Goal: Communication & Community: Participate in discussion

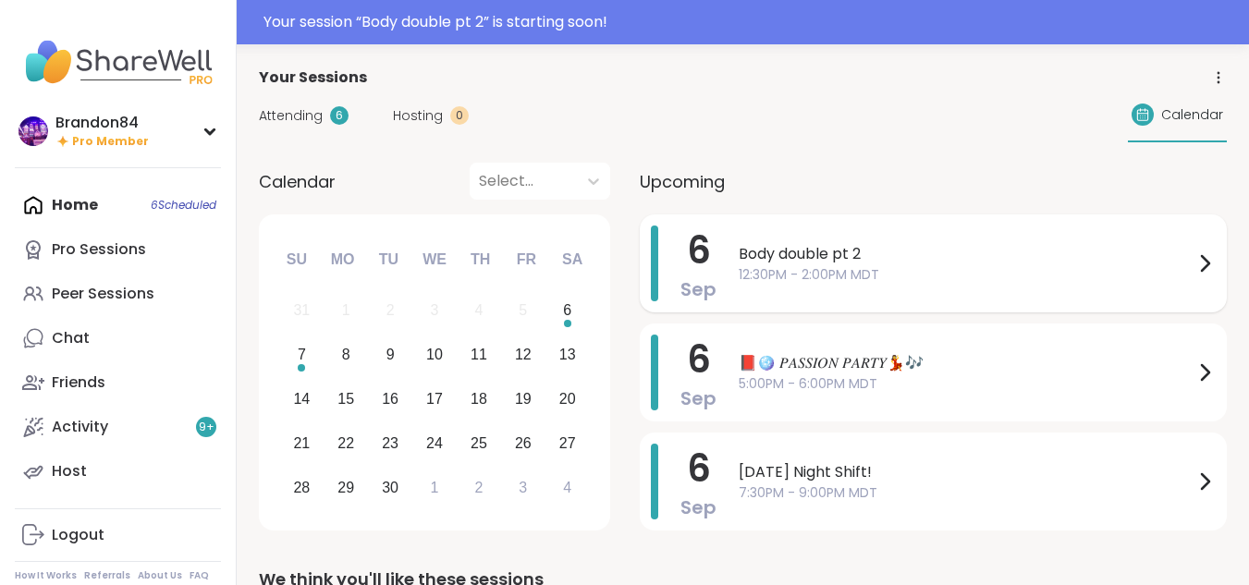
click at [833, 251] on span "Body double pt 2" at bounding box center [966, 254] width 455 height 22
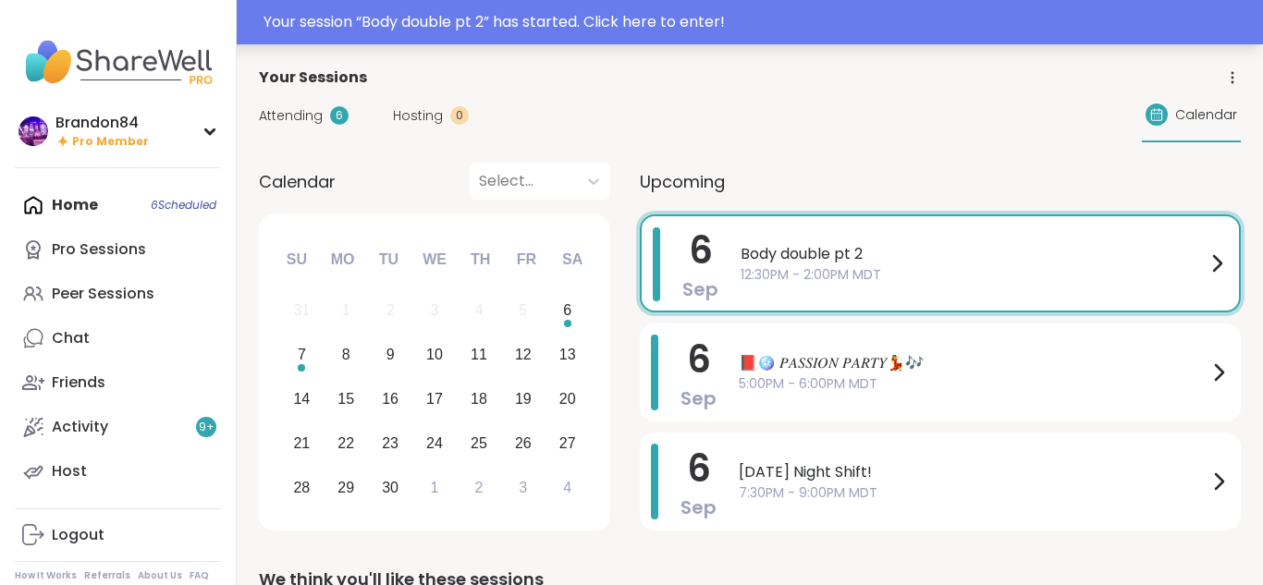
click at [576, 6] on div "Your session “ Body double pt 2 ” has started. Click here to enter!" at bounding box center [631, 22] width 1263 height 44
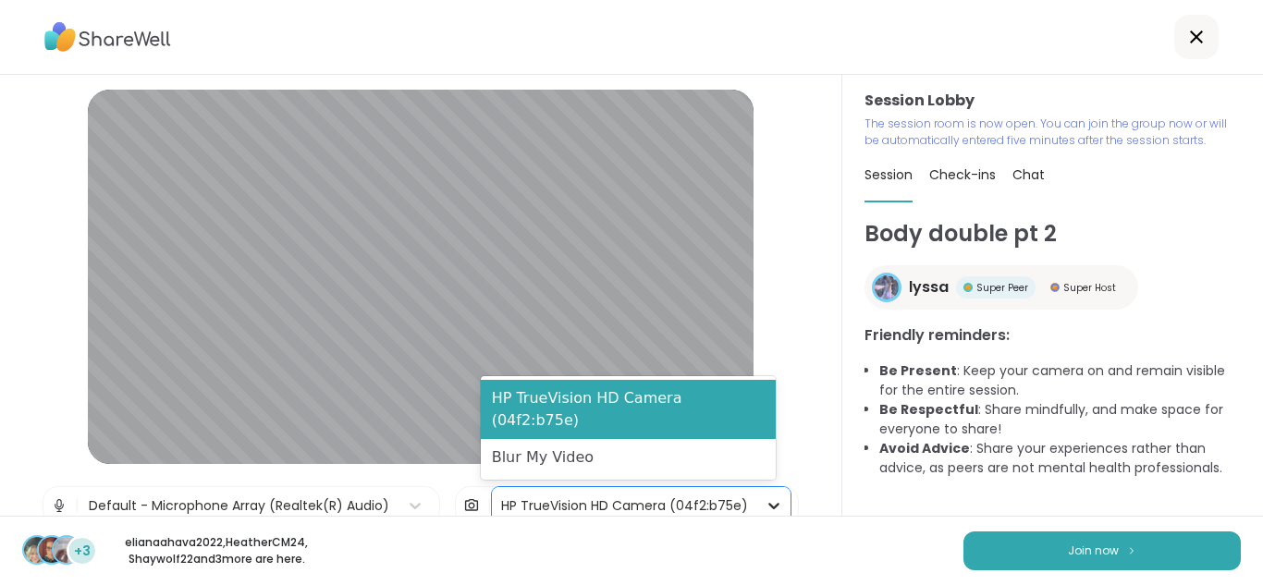
click at [765, 499] on icon at bounding box center [774, 505] width 18 height 18
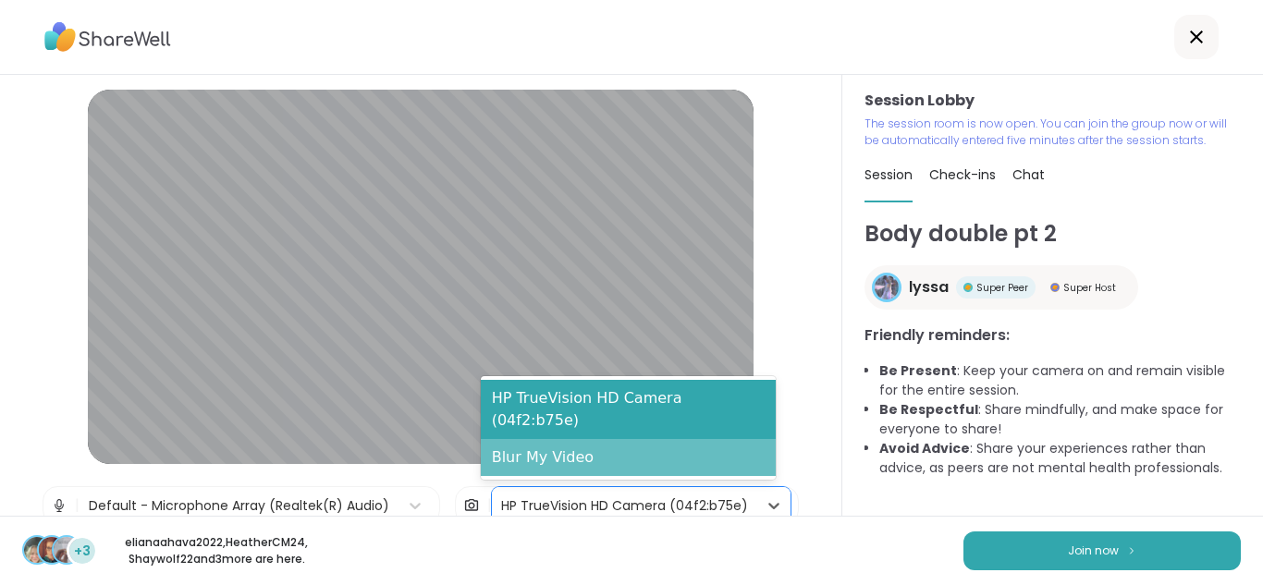
click at [627, 469] on div "Blur My Video" at bounding box center [628, 457] width 295 height 37
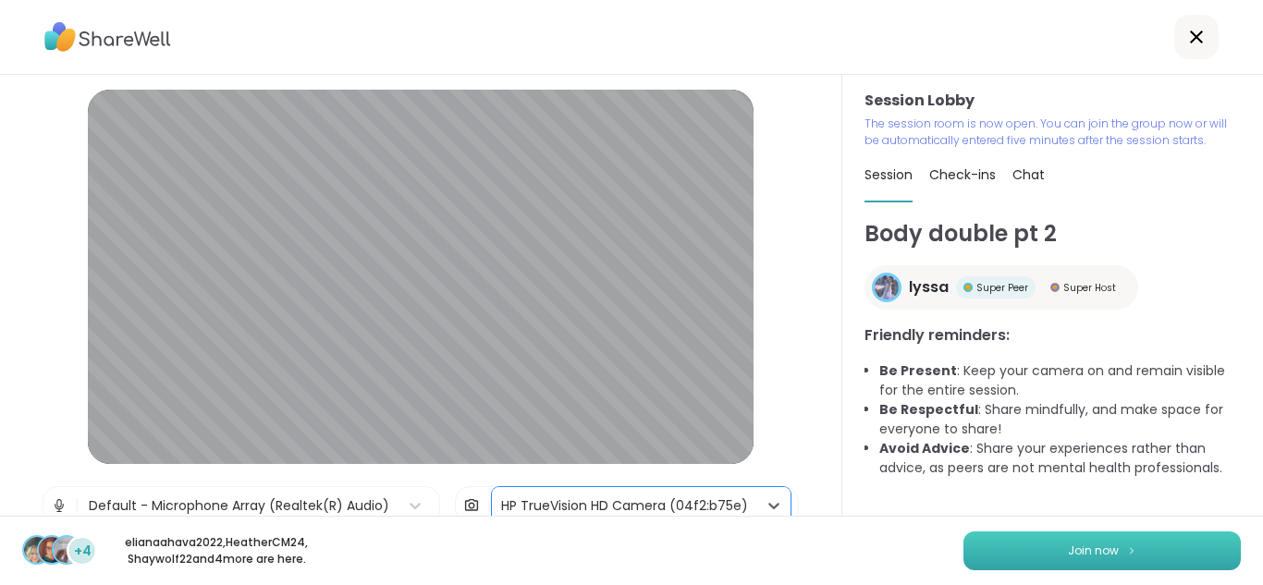
click at [1079, 552] on span "Join now" at bounding box center [1093, 551] width 51 height 17
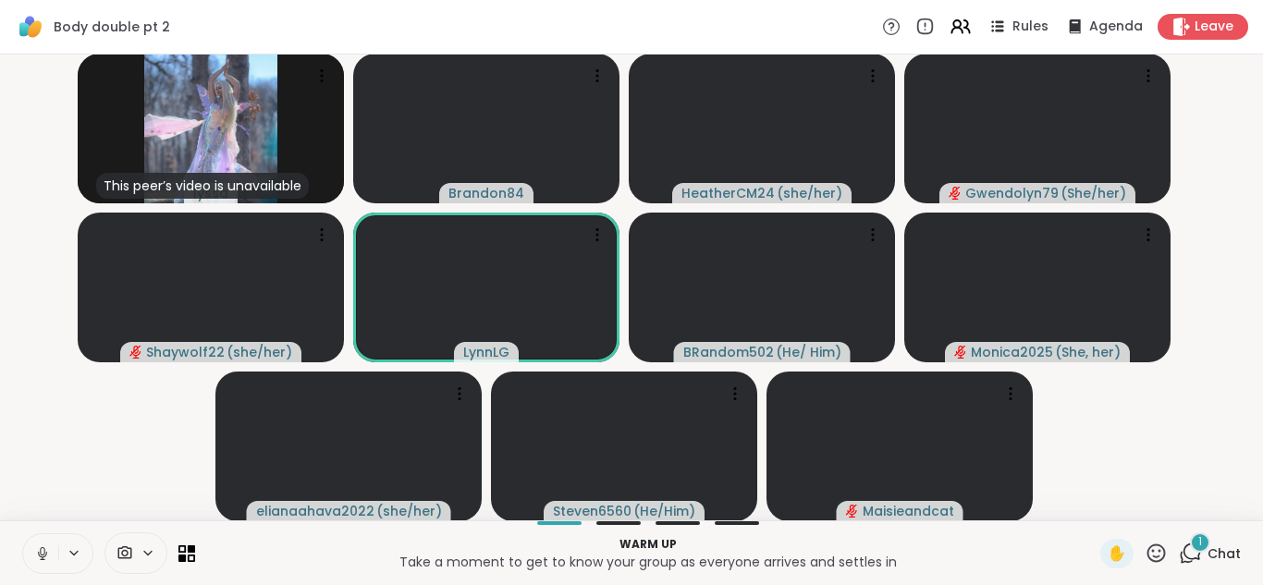
click at [42, 549] on icon at bounding box center [42, 553] width 17 height 17
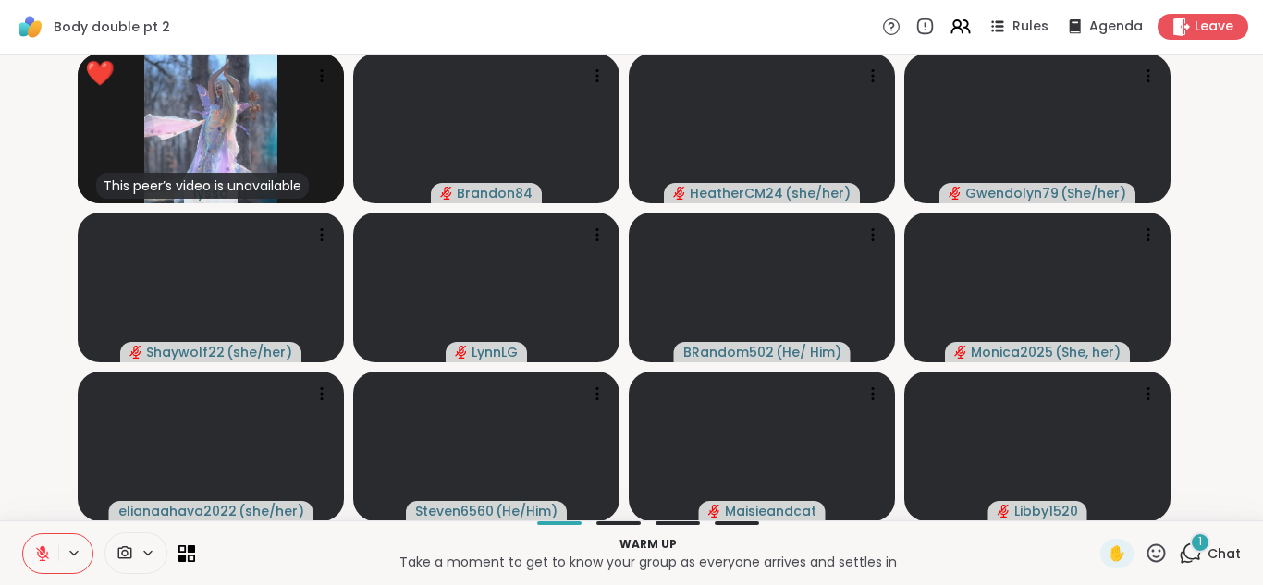
click at [42, 549] on icon at bounding box center [43, 548] width 6 height 7
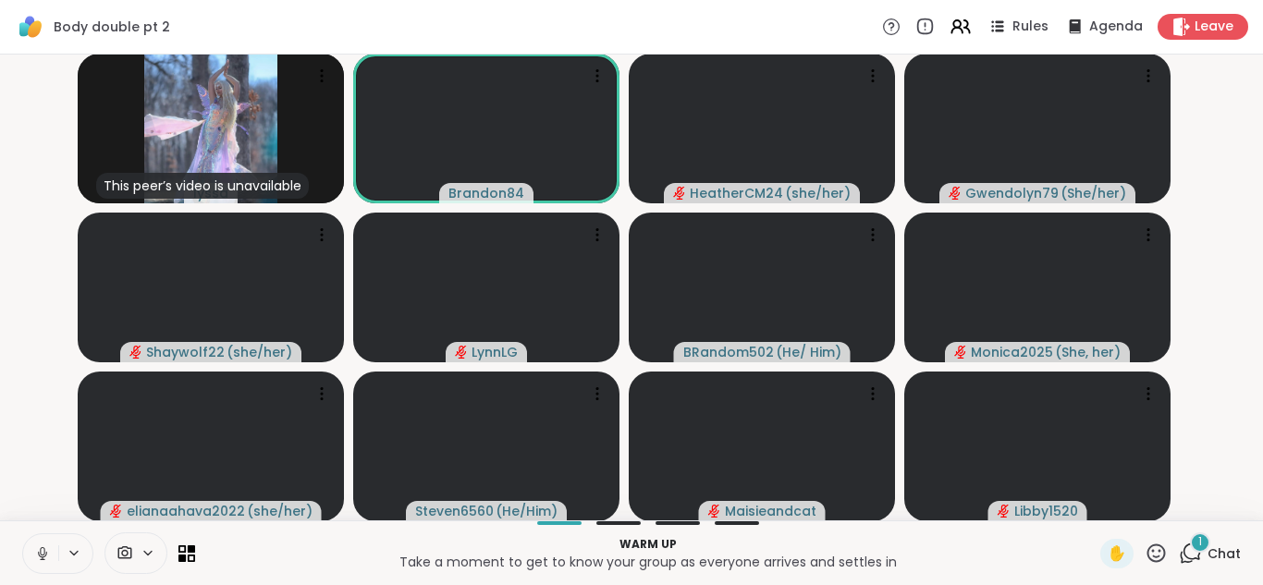
click at [42, 549] on icon at bounding box center [42, 553] width 17 height 17
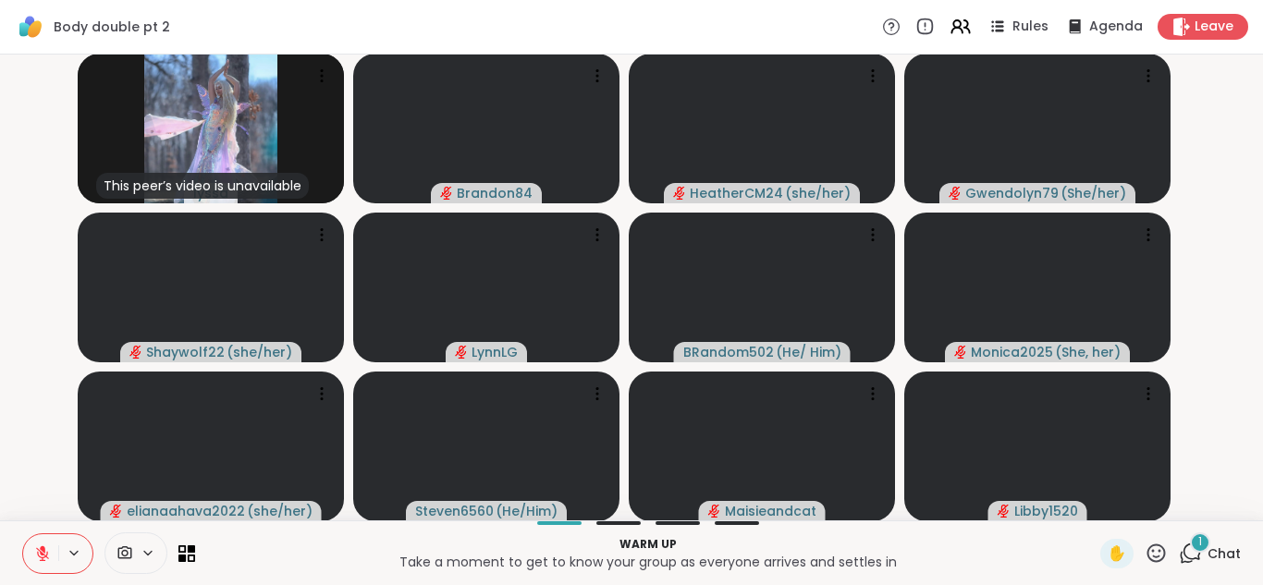
click at [42, 549] on icon at bounding box center [43, 548] width 6 height 7
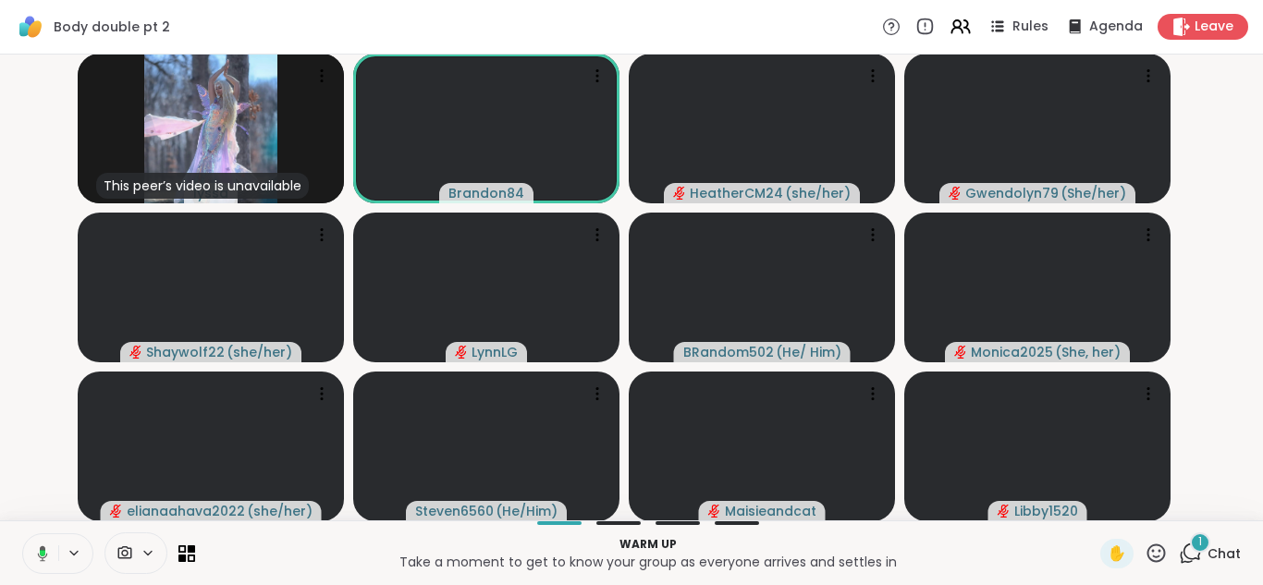
click at [20, 534] on button at bounding box center [39, 553] width 38 height 39
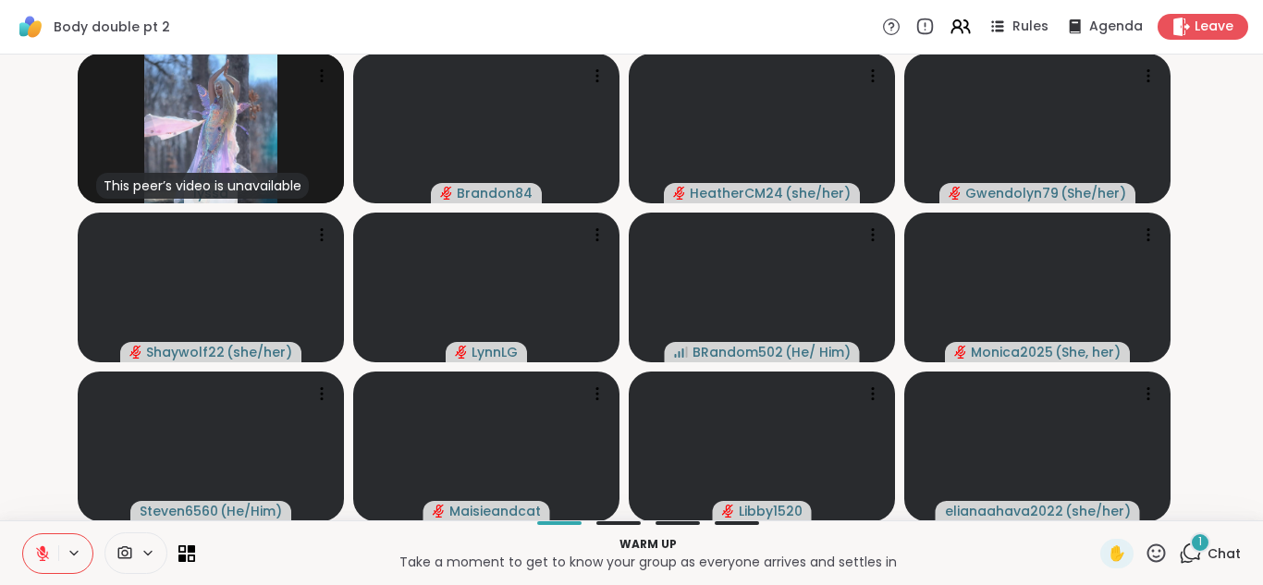
click at [1145, 555] on icon at bounding box center [1156, 553] width 23 height 23
click at [1093, 506] on span "❤️" at bounding box center [1102, 505] width 18 height 22
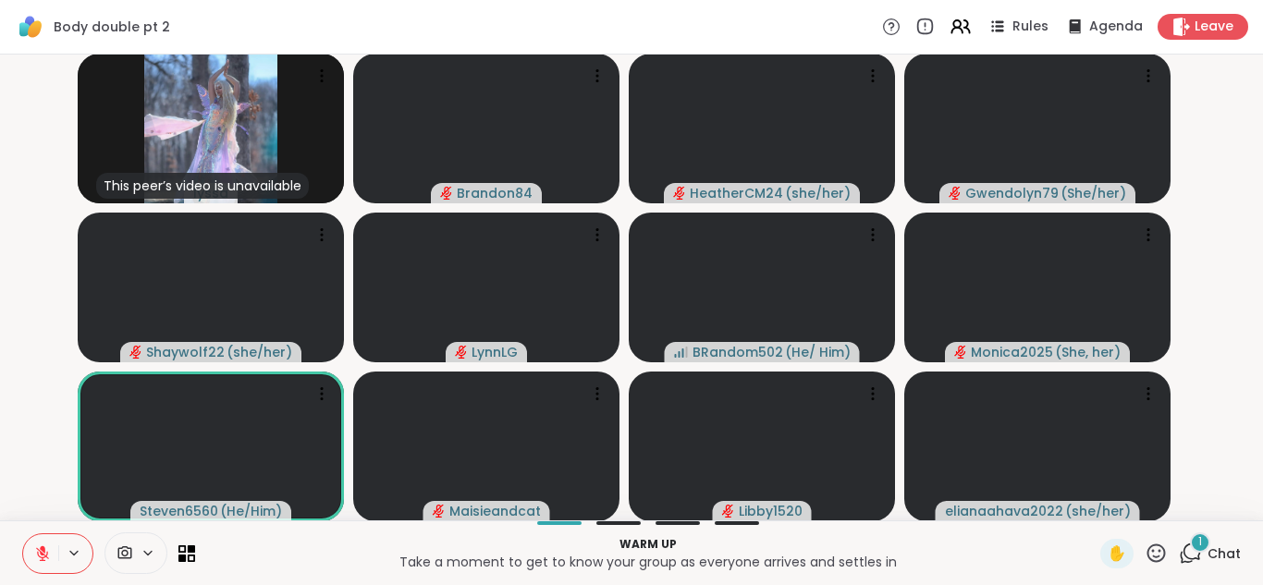
click at [1145, 548] on icon at bounding box center [1156, 553] width 23 height 23
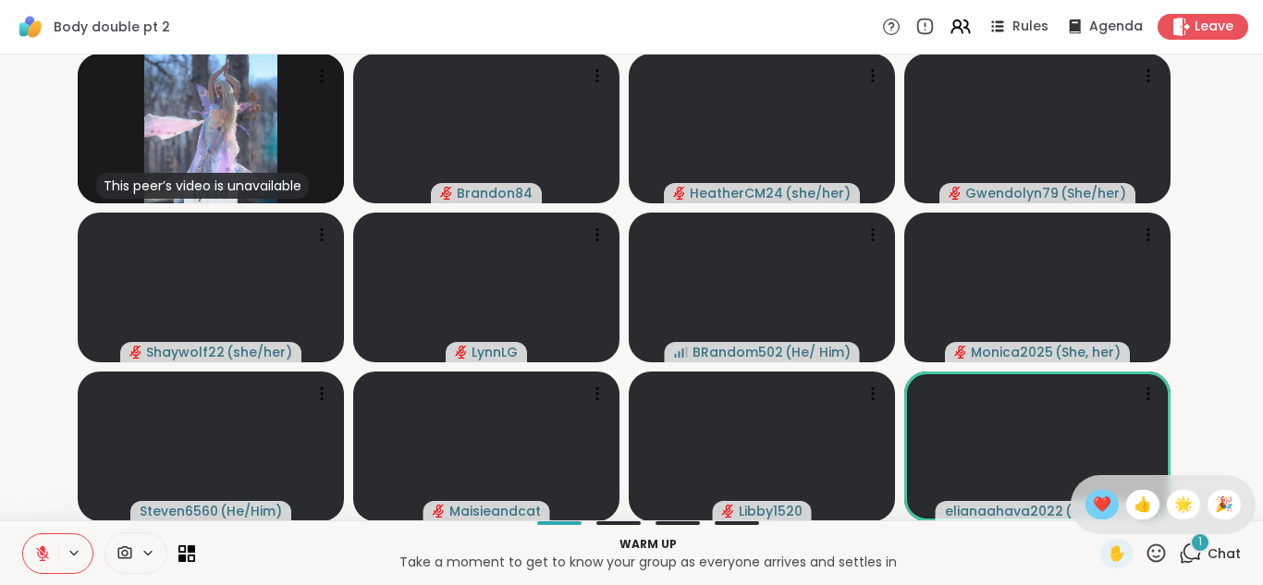
click at [1093, 511] on span "❤️" at bounding box center [1102, 505] width 18 height 22
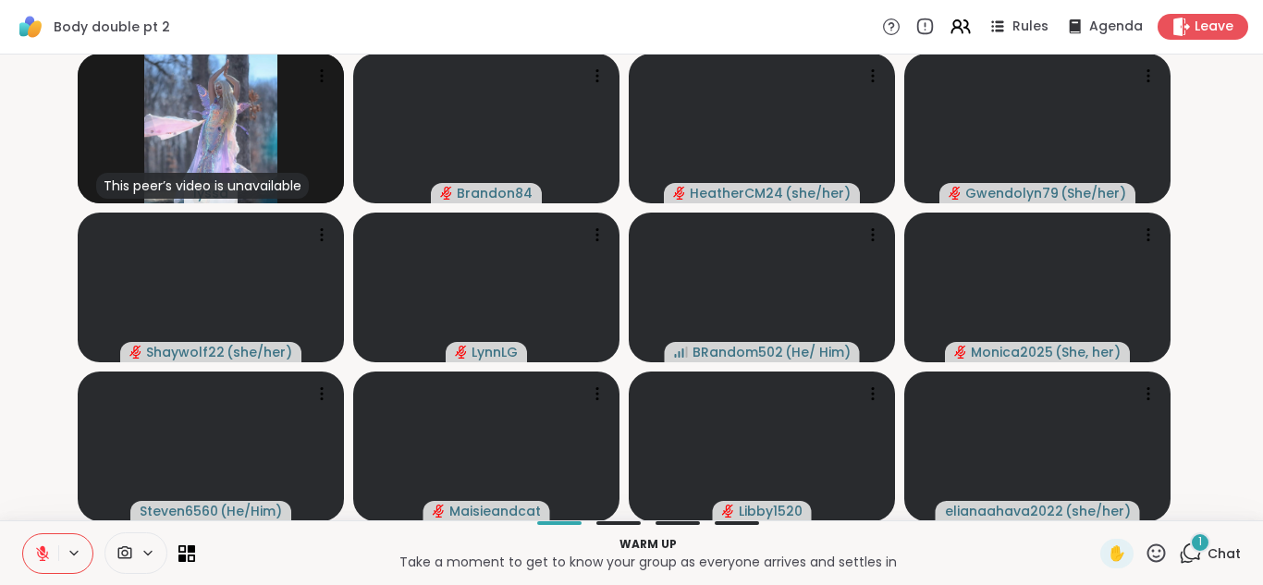
click at [138, 546] on span at bounding box center [122, 554] width 35 height 18
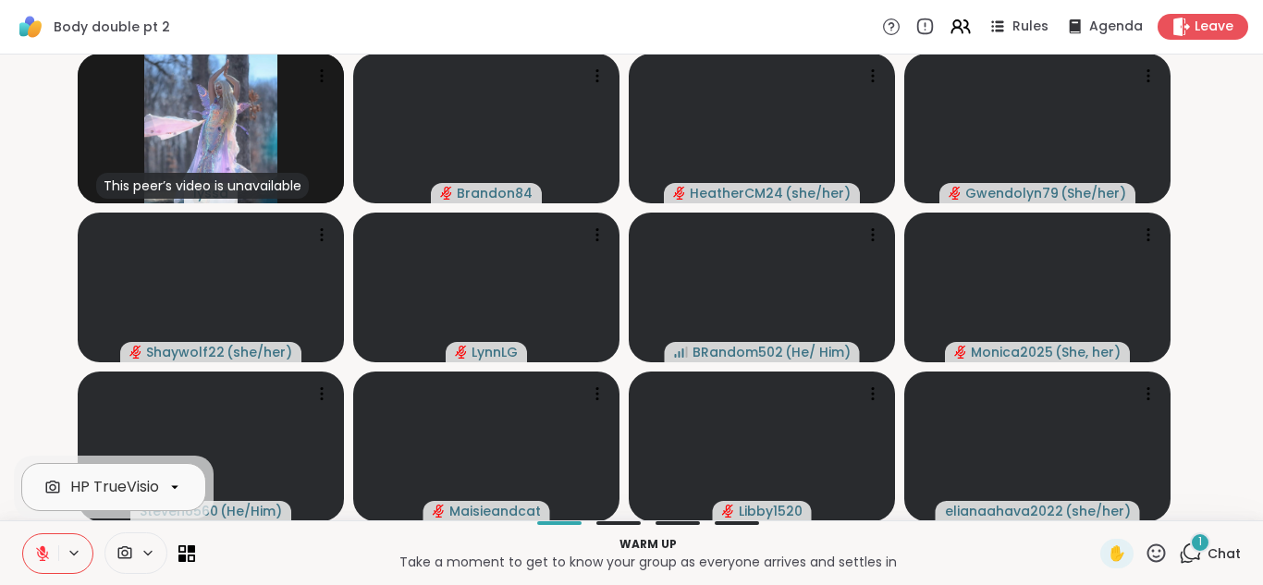
click at [142, 493] on div "HP TrueVision HD Camera" at bounding box center [163, 487] width 187 height 22
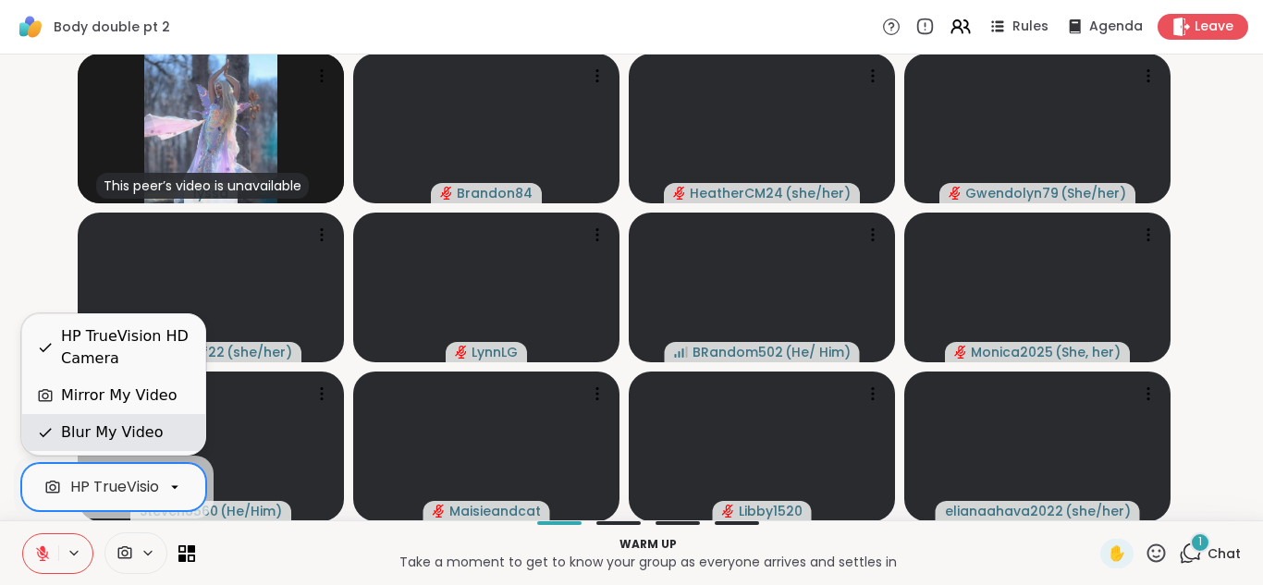
scroll to position [0, 71]
click at [98, 435] on div "Blur My Video" at bounding box center [112, 433] width 102 height 22
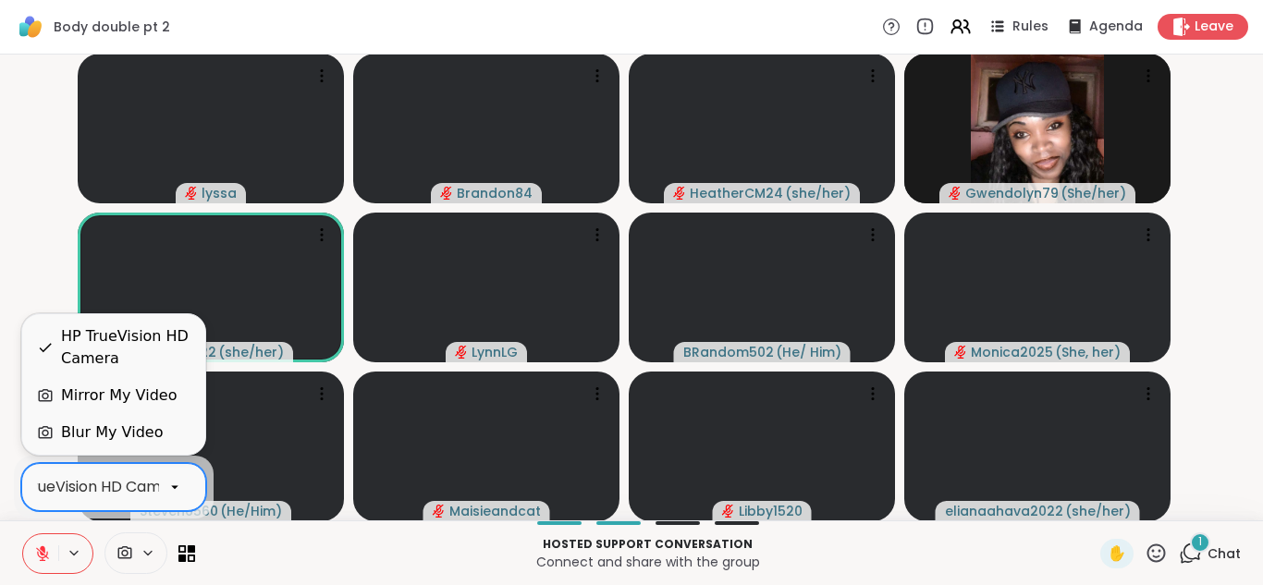
click at [180, 476] on div at bounding box center [174, 487] width 31 height 31
click at [136, 421] on div "Blur My Video" at bounding box center [113, 432] width 183 height 37
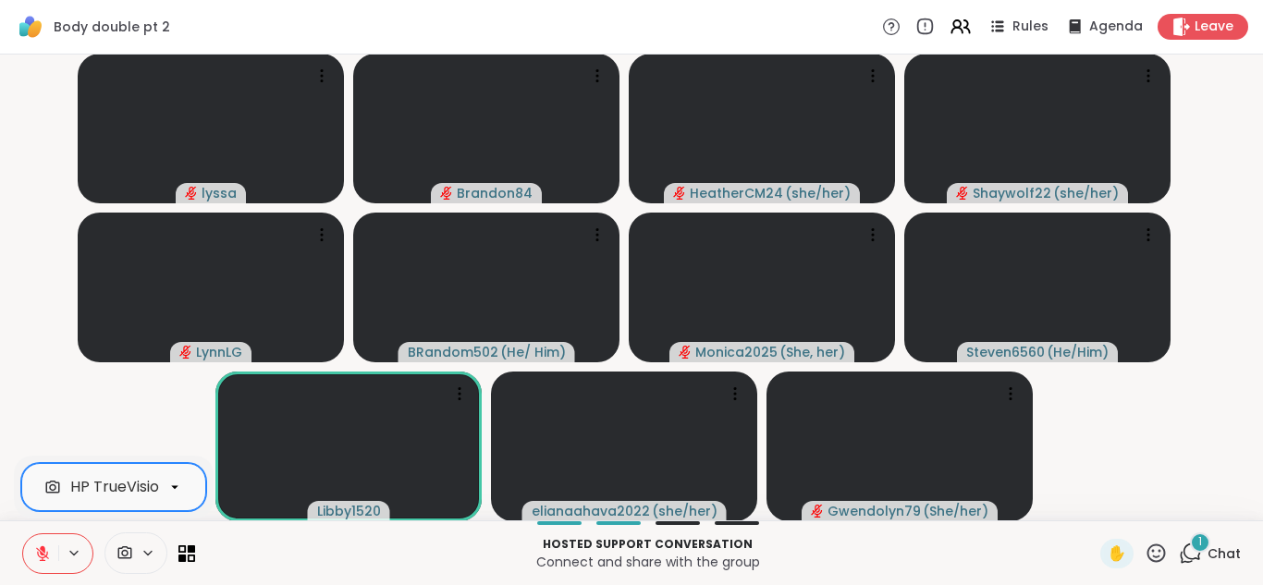
click at [37, 547] on icon at bounding box center [42, 553] width 17 height 17
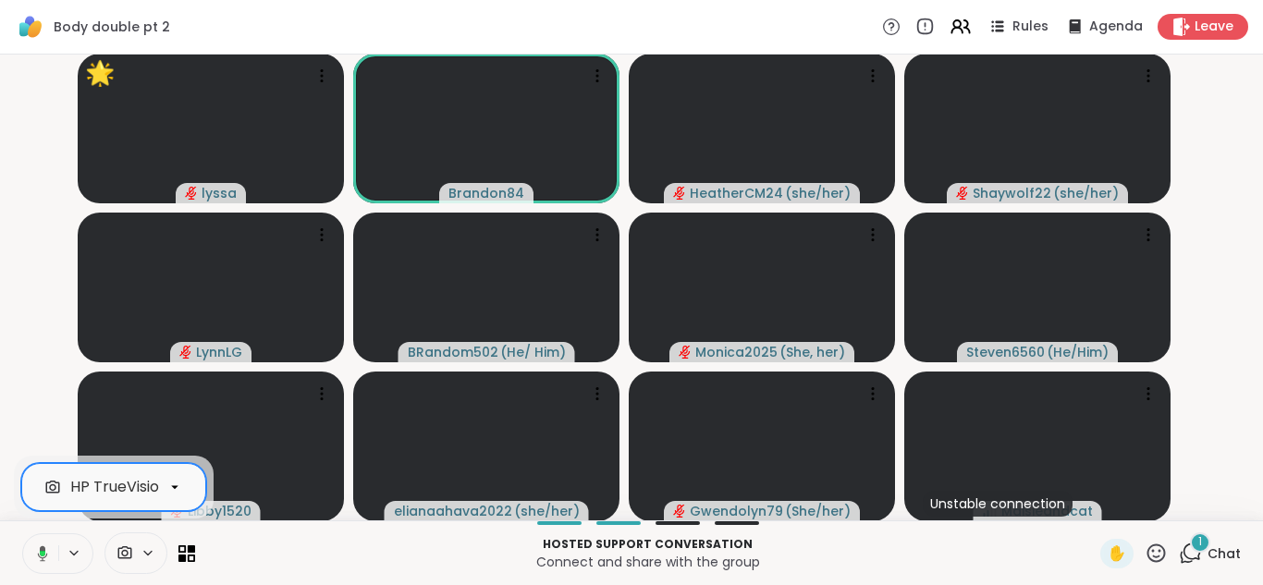
click at [37, 547] on icon at bounding box center [39, 553] width 17 height 17
click at [20, 534] on button at bounding box center [39, 553] width 38 height 39
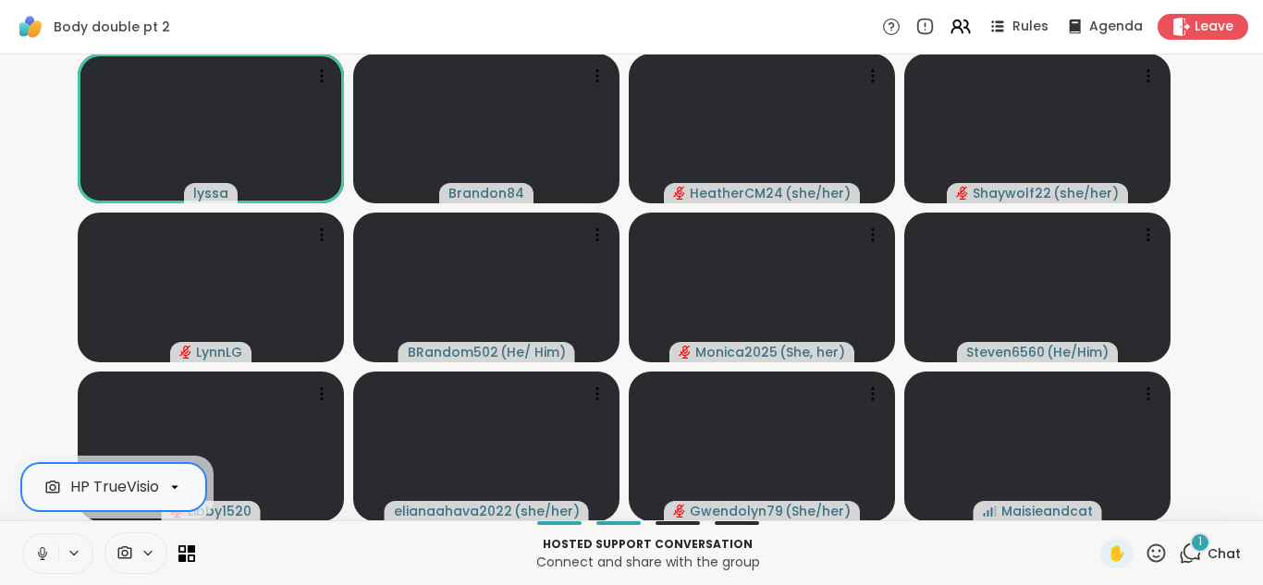
click at [37, 547] on icon at bounding box center [42, 553] width 17 height 17
click at [23, 534] on button at bounding box center [40, 553] width 35 height 39
click at [37, 547] on icon at bounding box center [42, 553] width 17 height 17
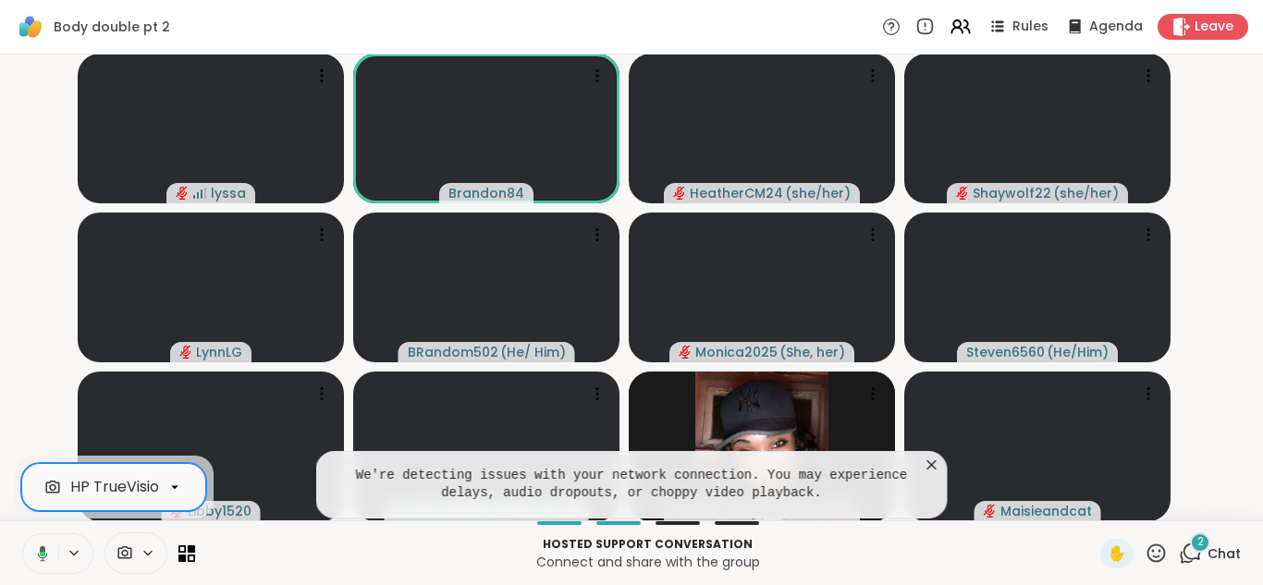
click at [923, 462] on icon at bounding box center [932, 465] width 18 height 18
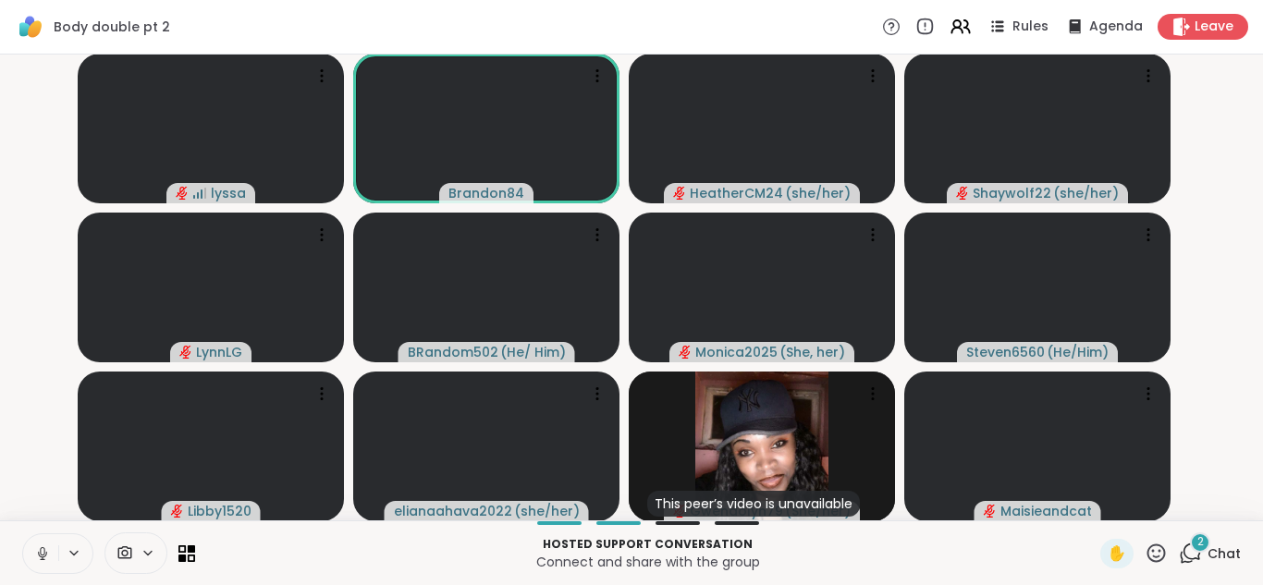
click at [23, 534] on button at bounding box center [40, 553] width 35 height 39
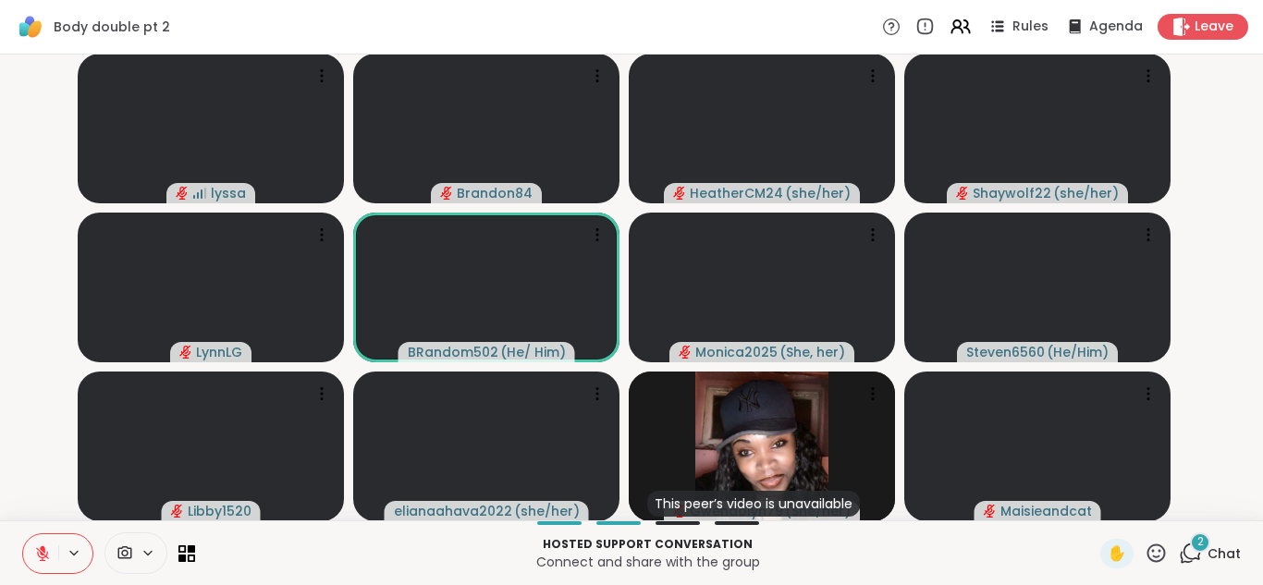
click at [41, 550] on icon at bounding box center [42, 553] width 17 height 17
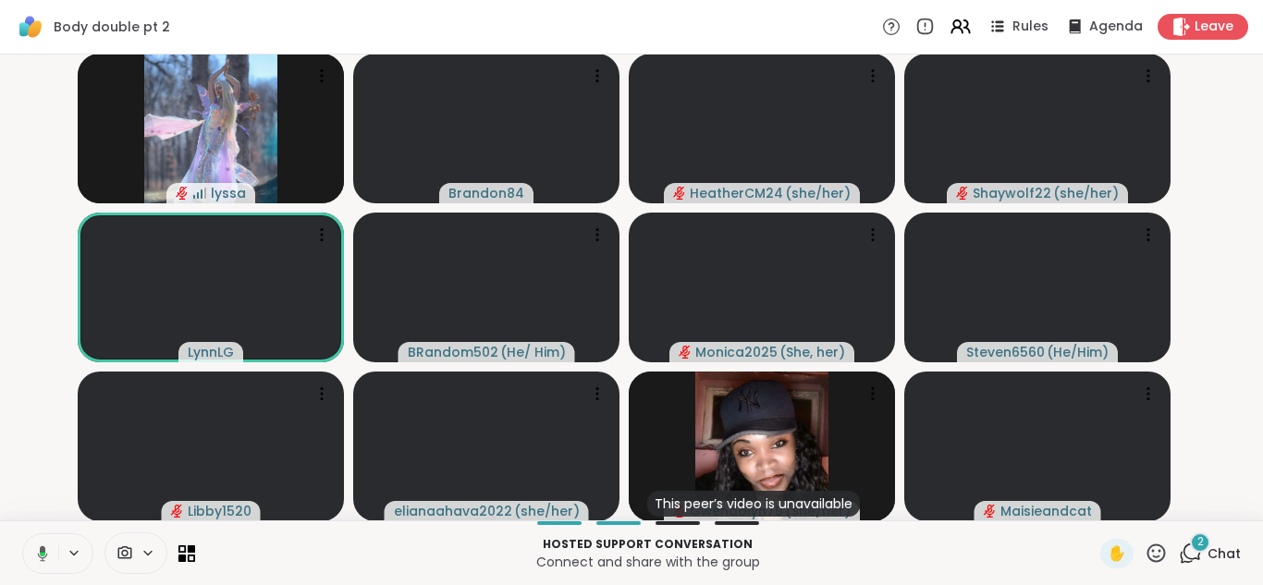
click at [41, 550] on icon at bounding box center [43, 553] width 10 height 16
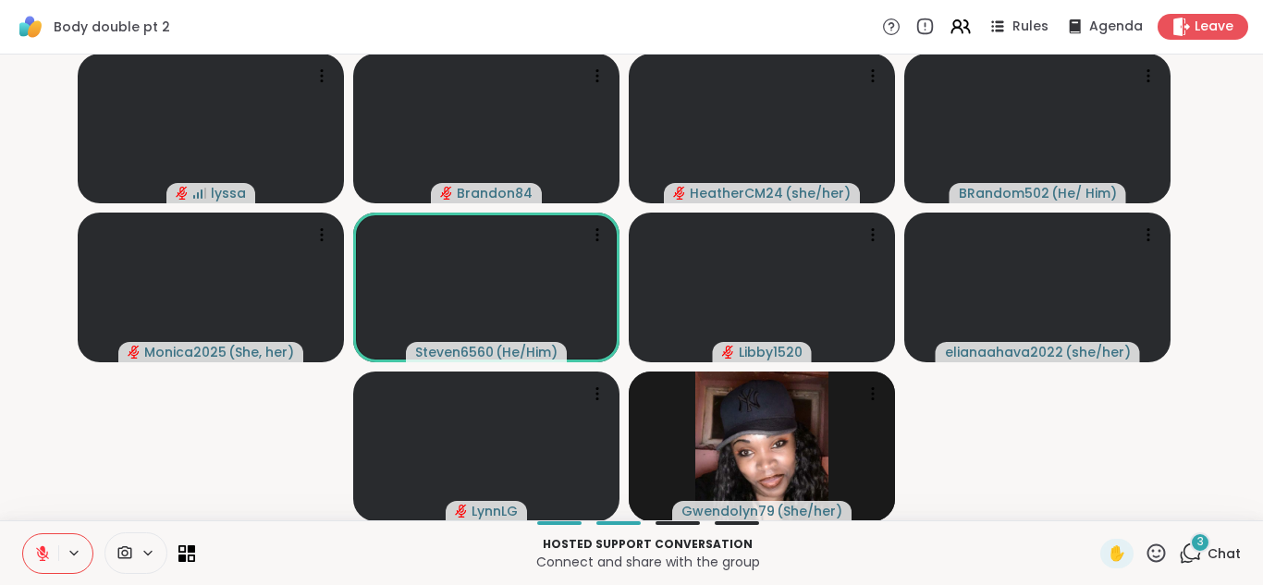
click at [1182, 552] on icon at bounding box center [1190, 553] width 23 height 23
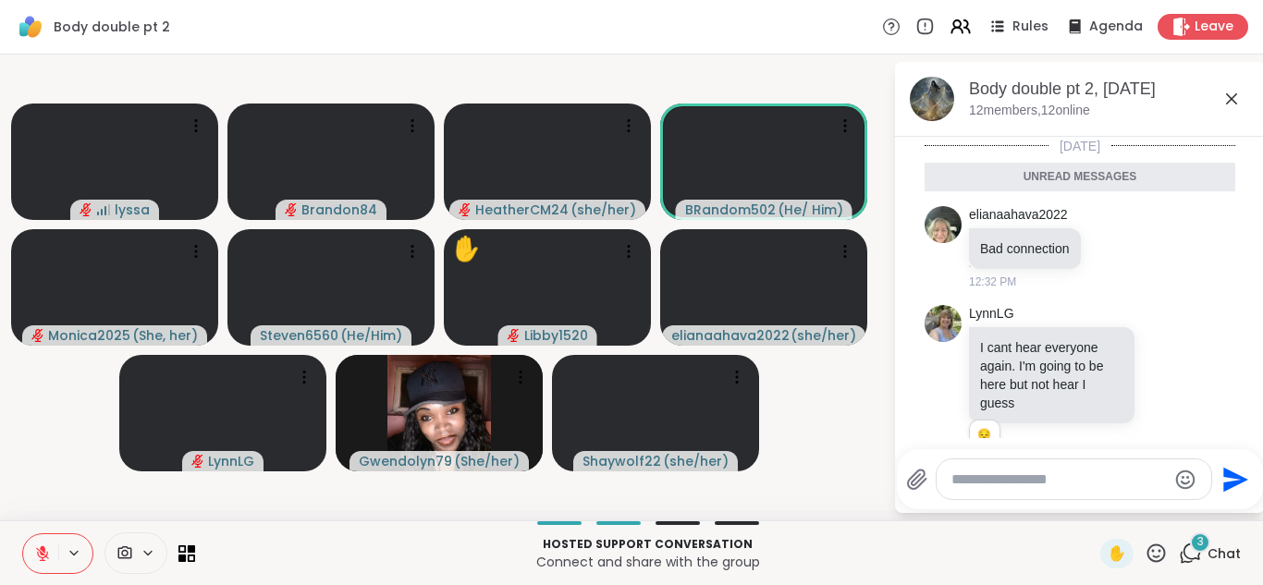
click at [1139, 518] on icon at bounding box center [1140, 527] width 17 height 18
click at [1095, 488] on span "👍" at bounding box center [1099, 497] width 18 height 18
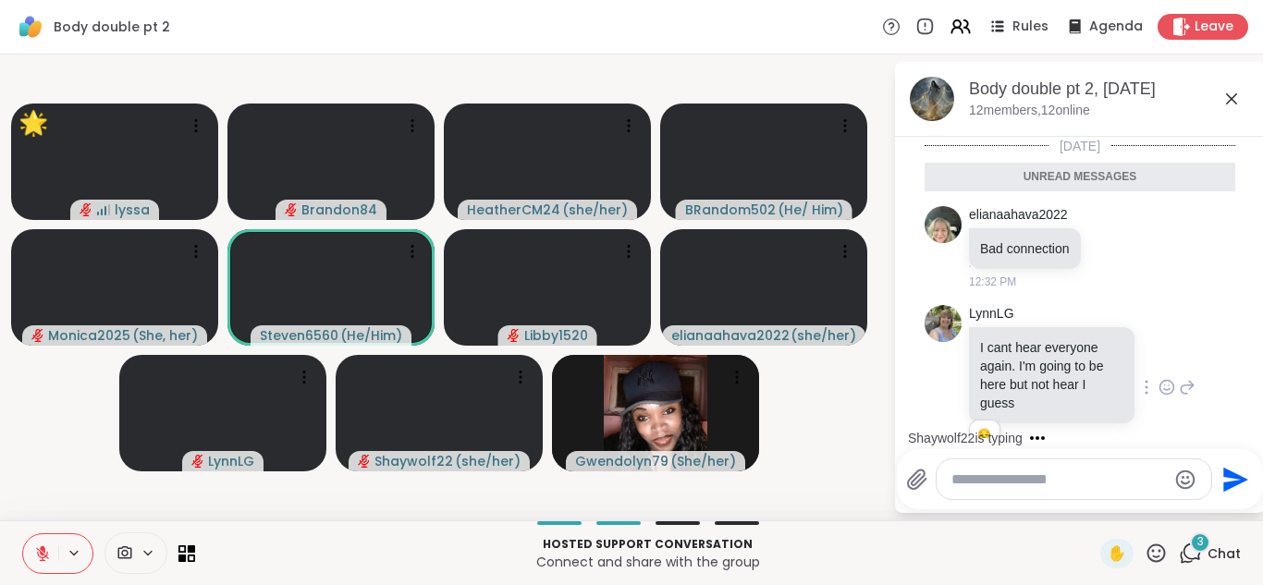
click at [1179, 376] on icon at bounding box center [1187, 387] width 17 height 22
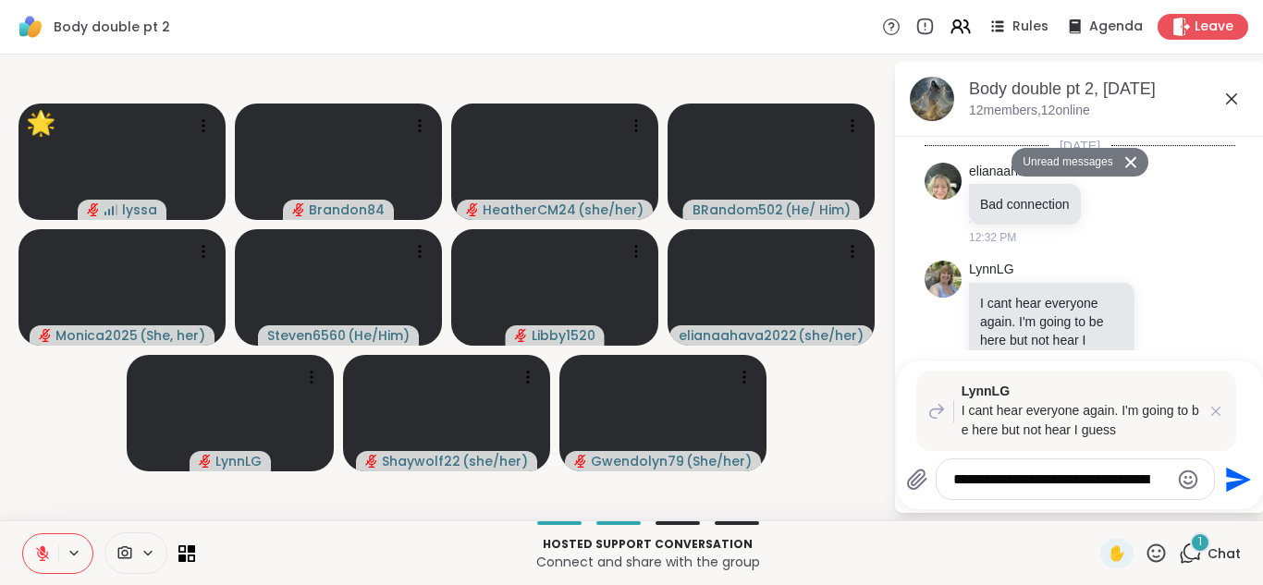
type textarea "**********"
click at [1231, 472] on icon "Send" at bounding box center [1236, 480] width 30 height 30
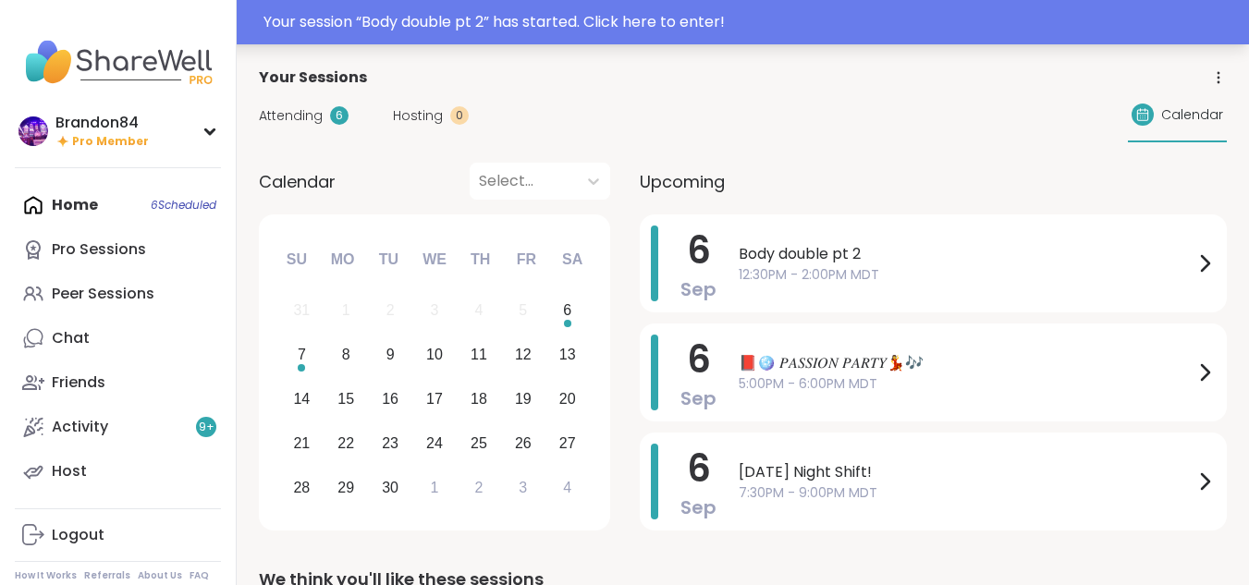
click at [375, 18] on div "Your session “ Body double pt 2 ” has started. Click here to enter!" at bounding box center [750, 22] width 974 height 22
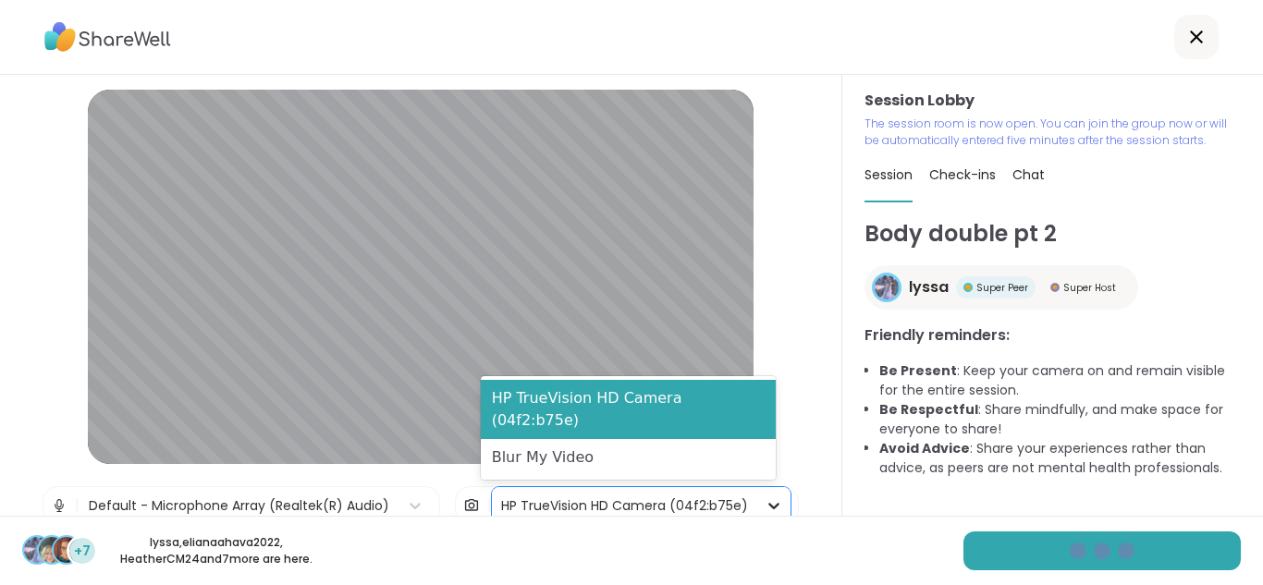
click at [765, 509] on icon at bounding box center [774, 505] width 18 height 18
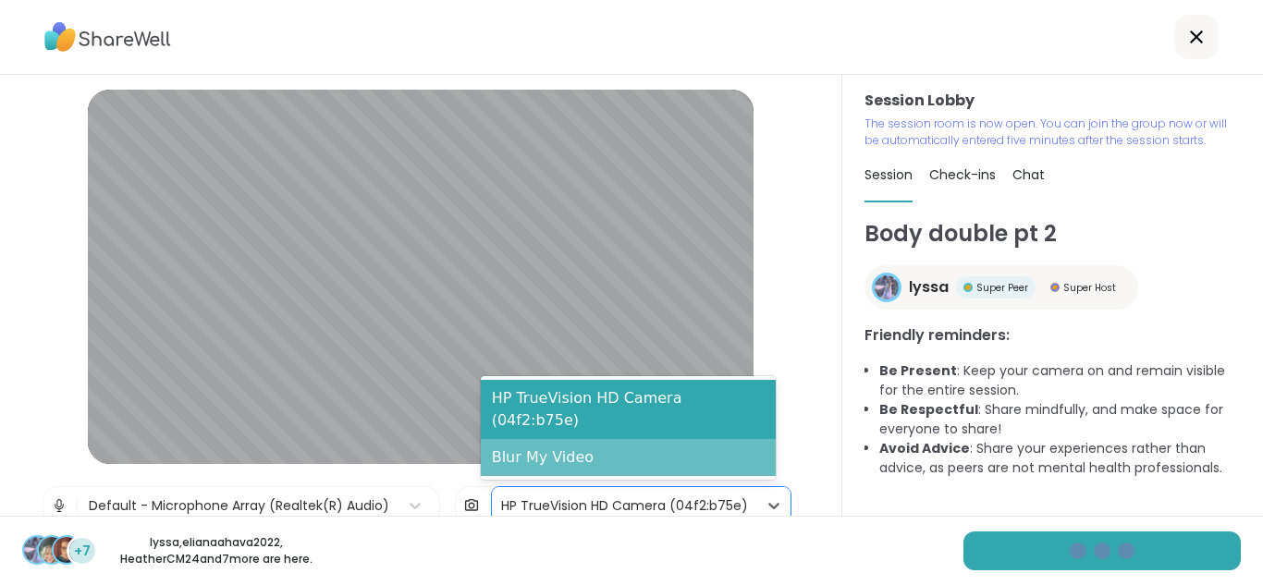
click at [717, 450] on div "Blur My Video" at bounding box center [628, 457] width 295 height 37
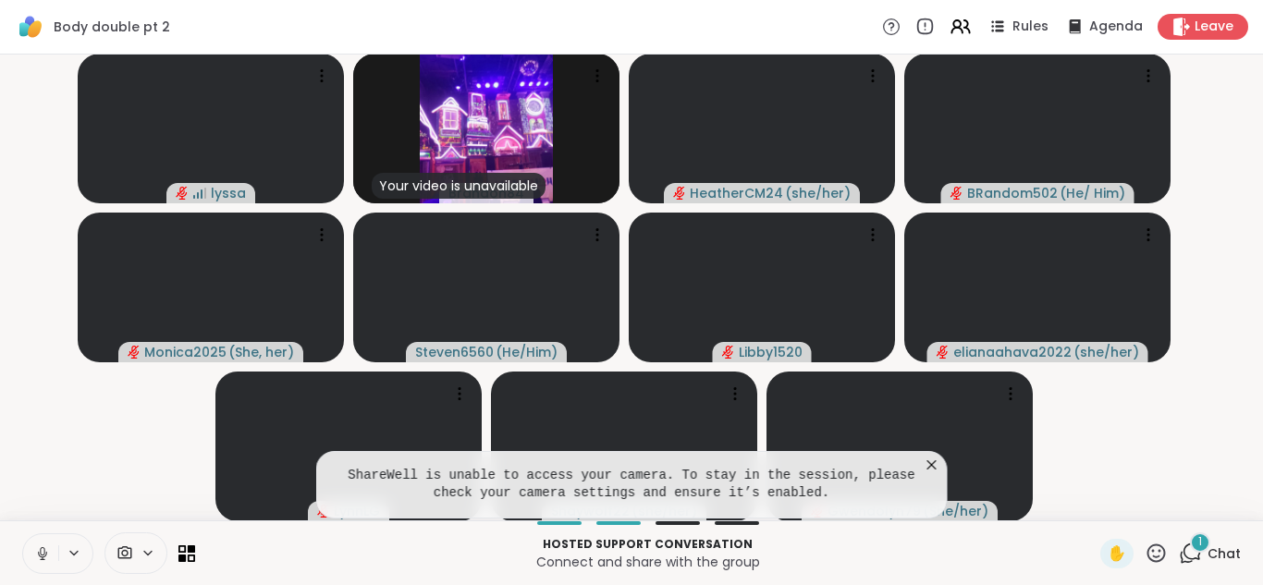
click at [145, 547] on icon at bounding box center [148, 553] width 15 height 16
click at [119, 500] on div "Select..." at bounding box center [113, 487] width 185 height 48
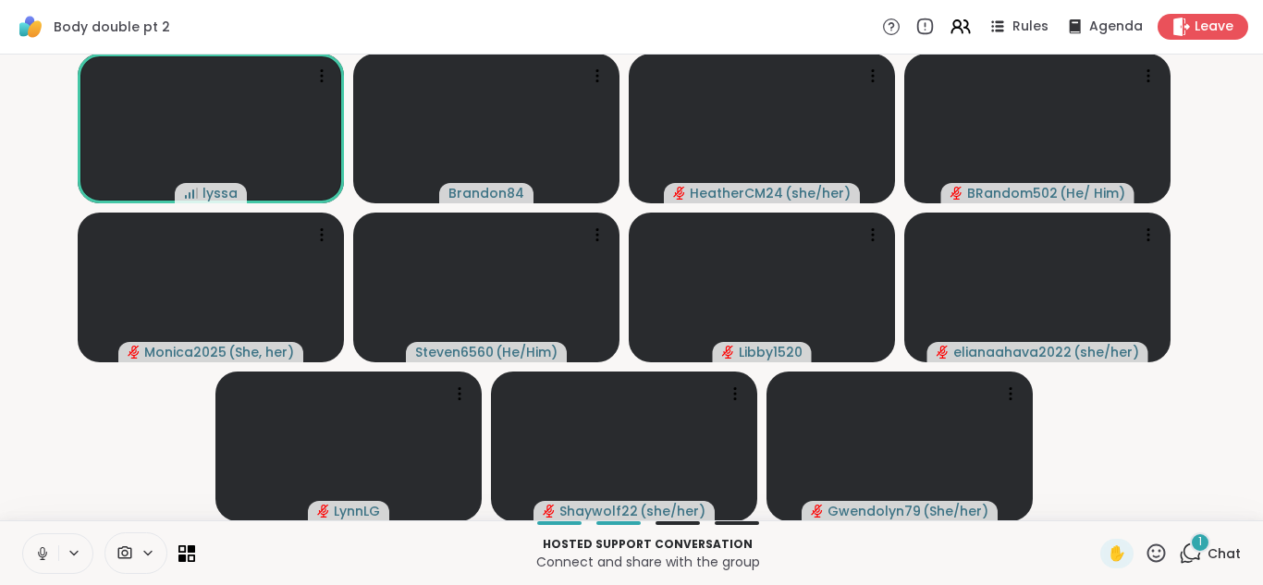
click at [43, 230] on video-player-container "lyssa Brandon84 HeatherCM24 ( she/her ) BRandom502 ( He/ Him ) Monica2025 ( She…" at bounding box center [631, 287] width 1241 height 451
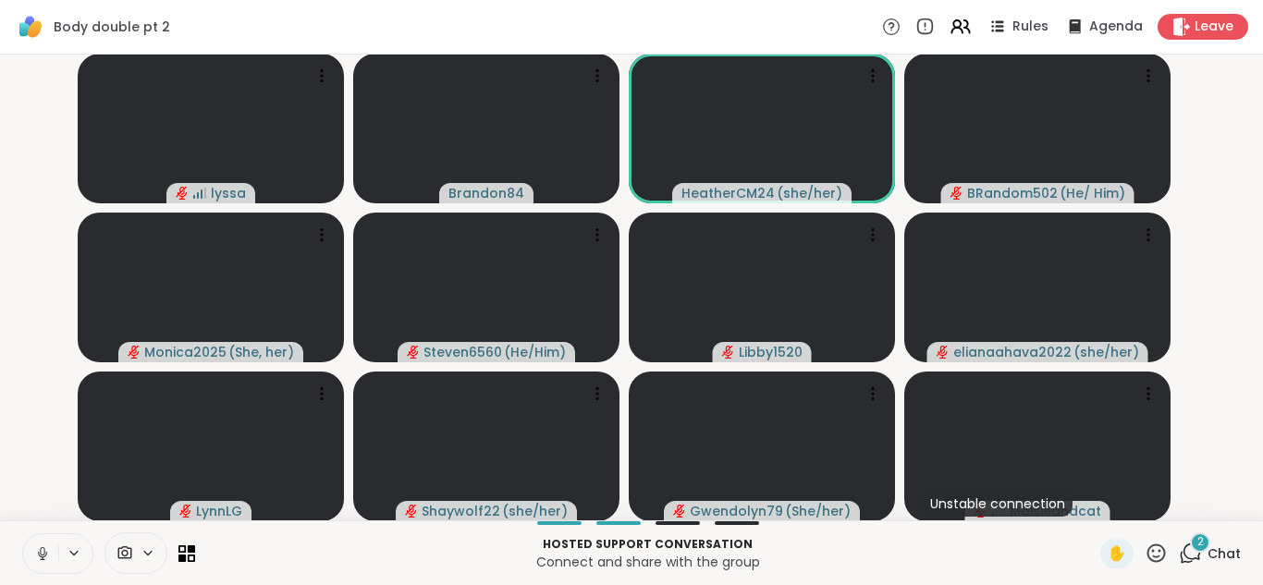
click at [1197, 542] on span "2" at bounding box center [1200, 542] width 6 height 16
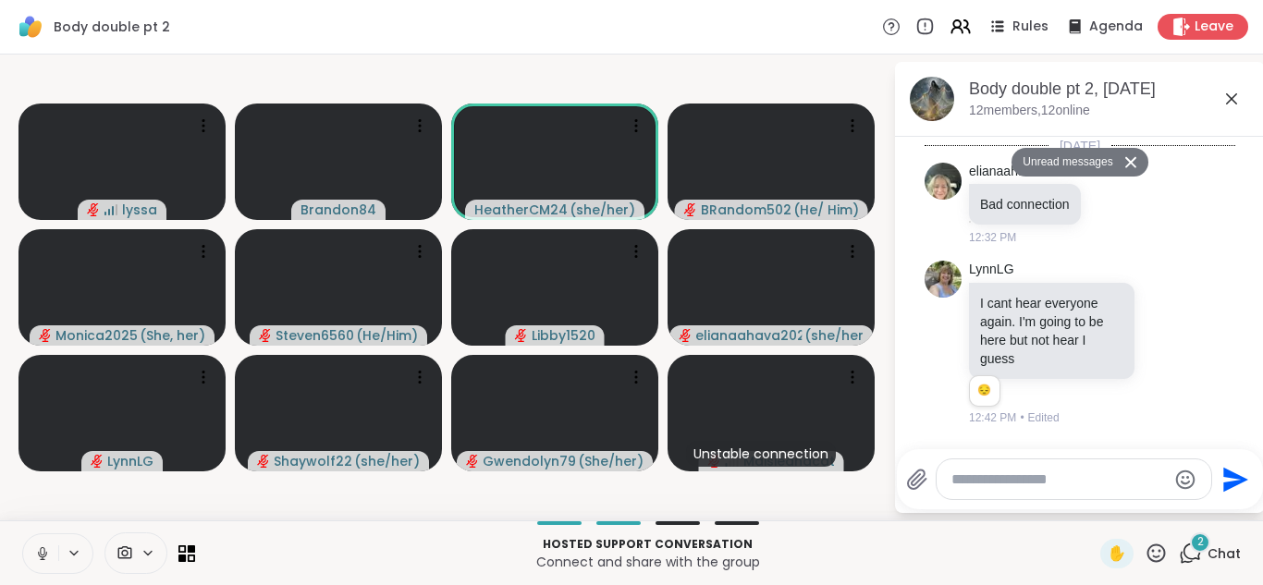
scroll to position [741, 0]
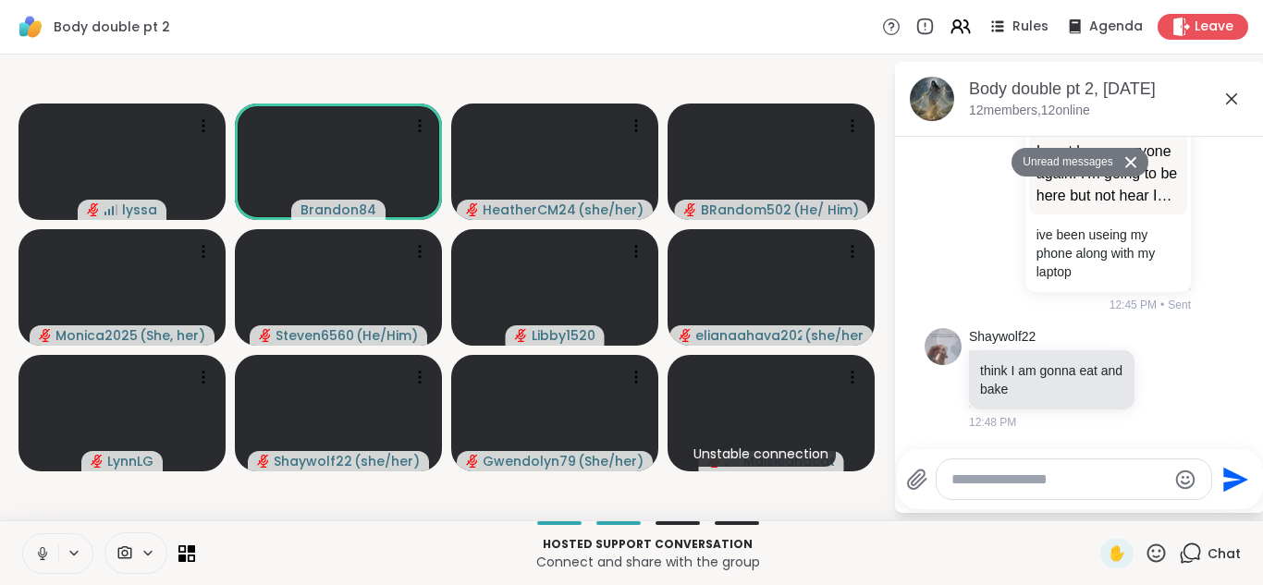
click at [39, 551] on icon at bounding box center [42, 553] width 17 height 17
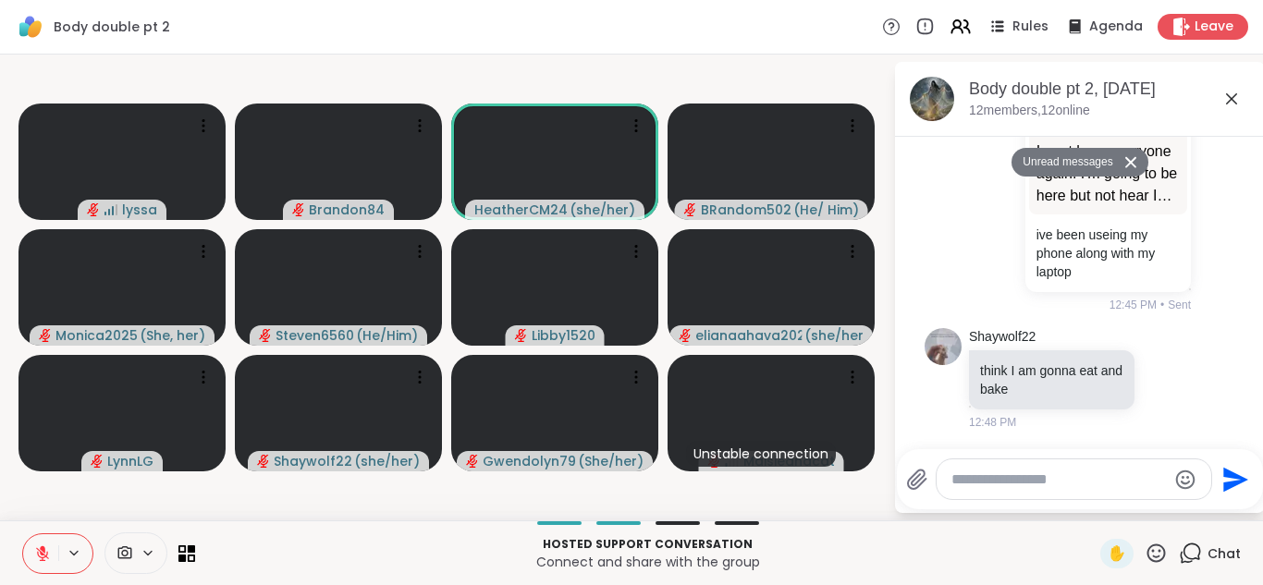
click at [39, 551] on icon at bounding box center [42, 553] width 17 height 17
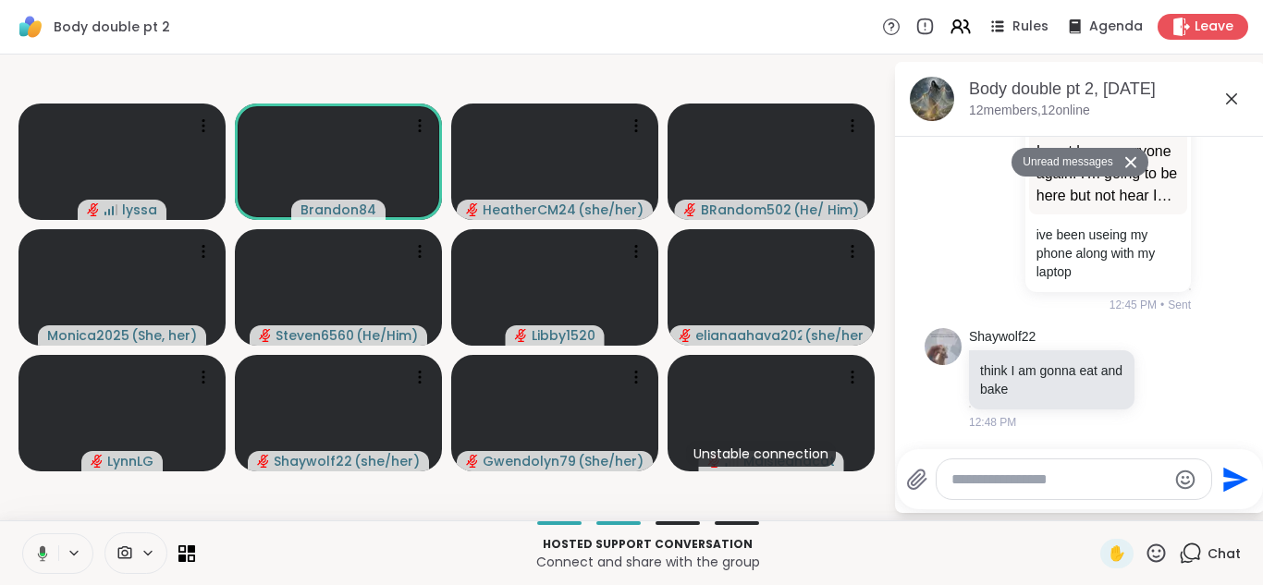
click at [39, 551] on icon at bounding box center [39, 553] width 17 height 17
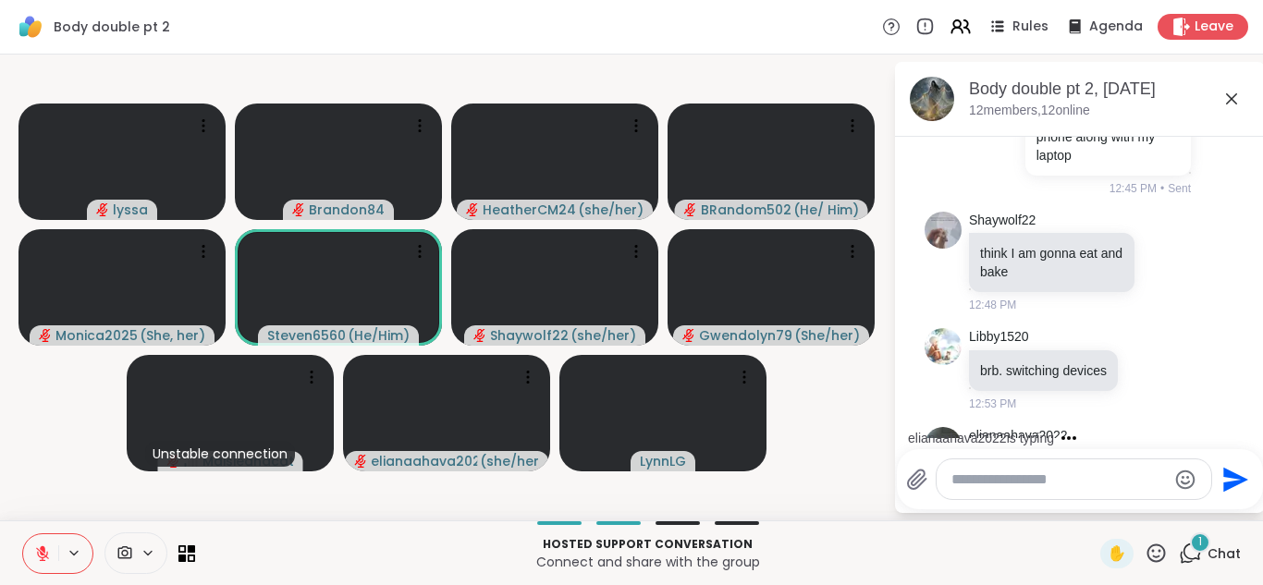
scroll to position [986, 0]
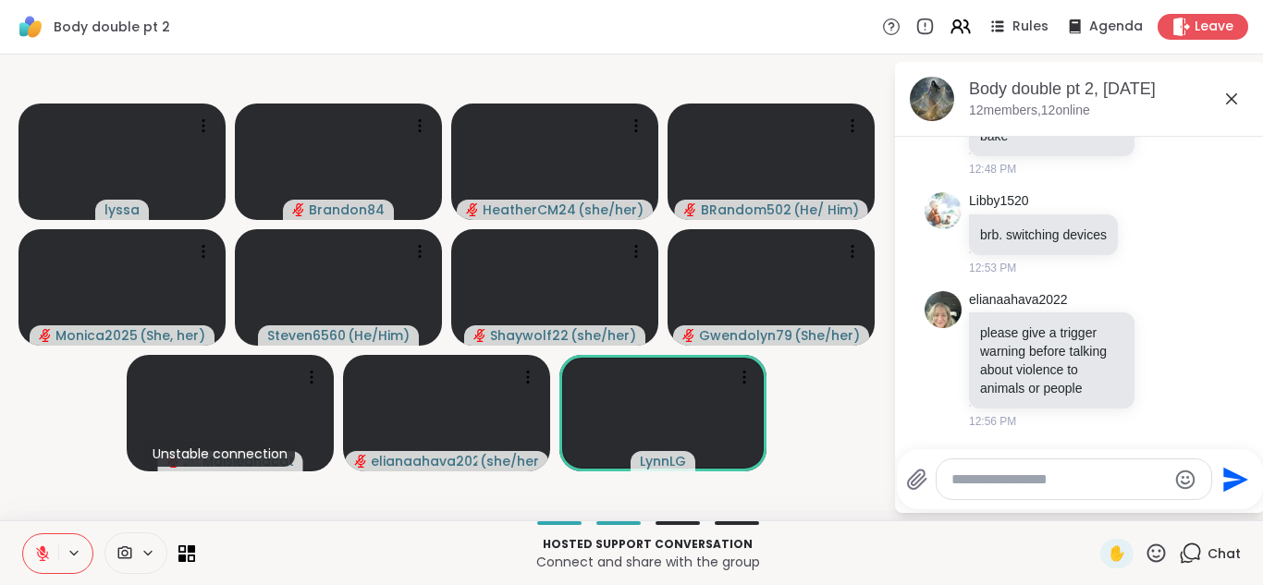
click at [39, 551] on icon at bounding box center [42, 553] width 17 height 17
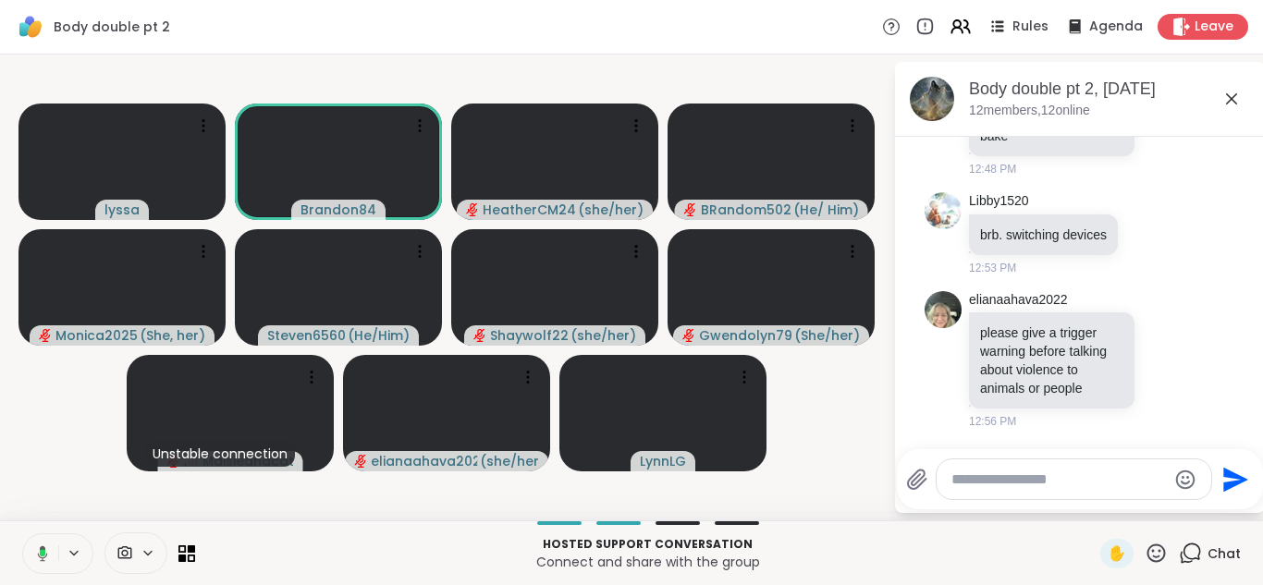
click at [20, 534] on button at bounding box center [39, 553] width 38 height 39
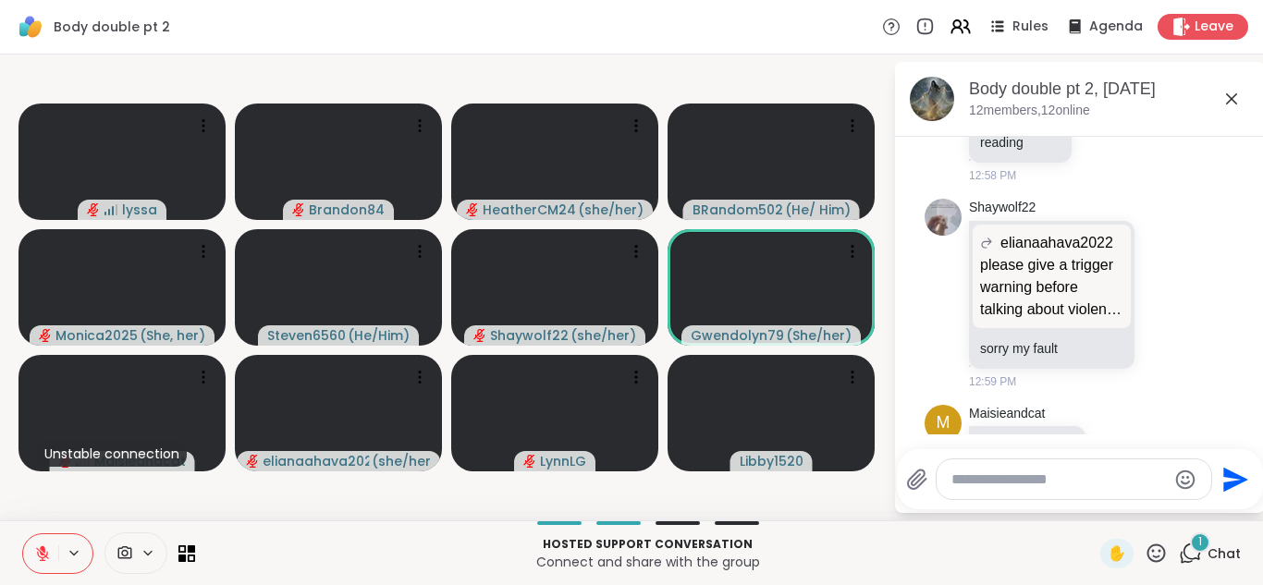
scroll to position [1389, 0]
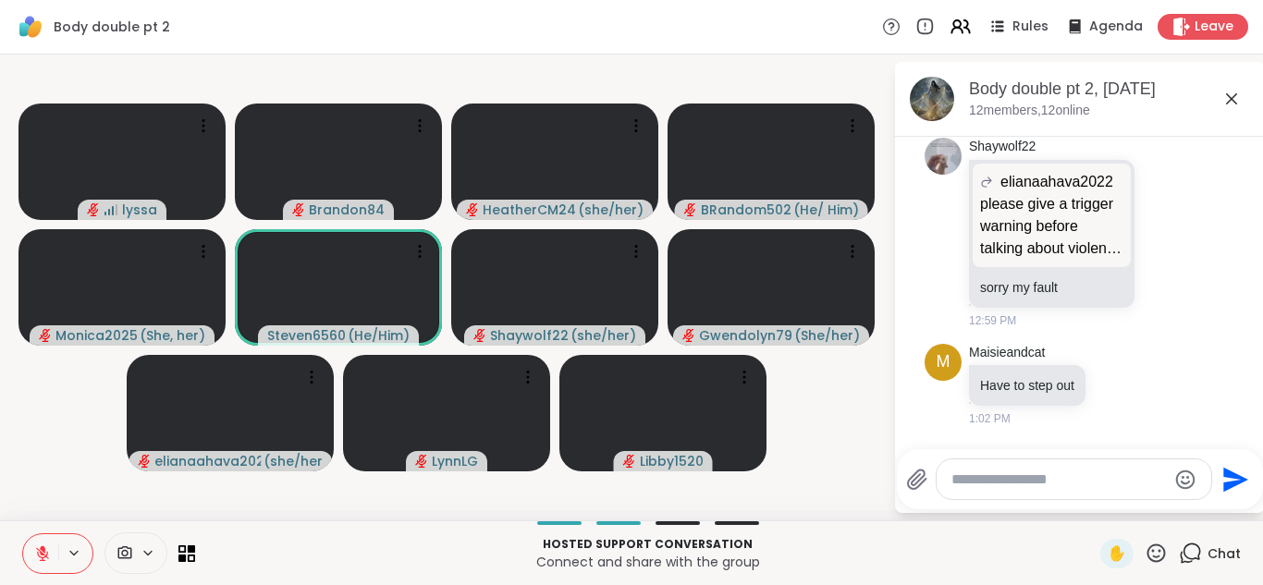
click at [962, 475] on textarea "Type your message" at bounding box center [1058, 480] width 215 height 18
type textarea "**********"
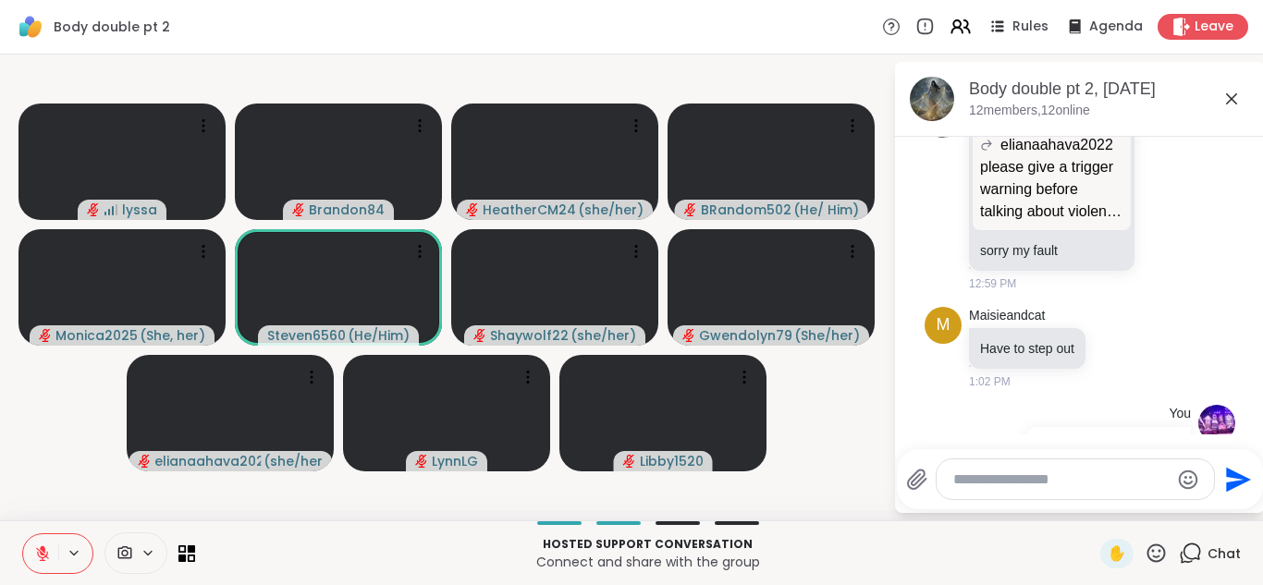
scroll to position [1488, 0]
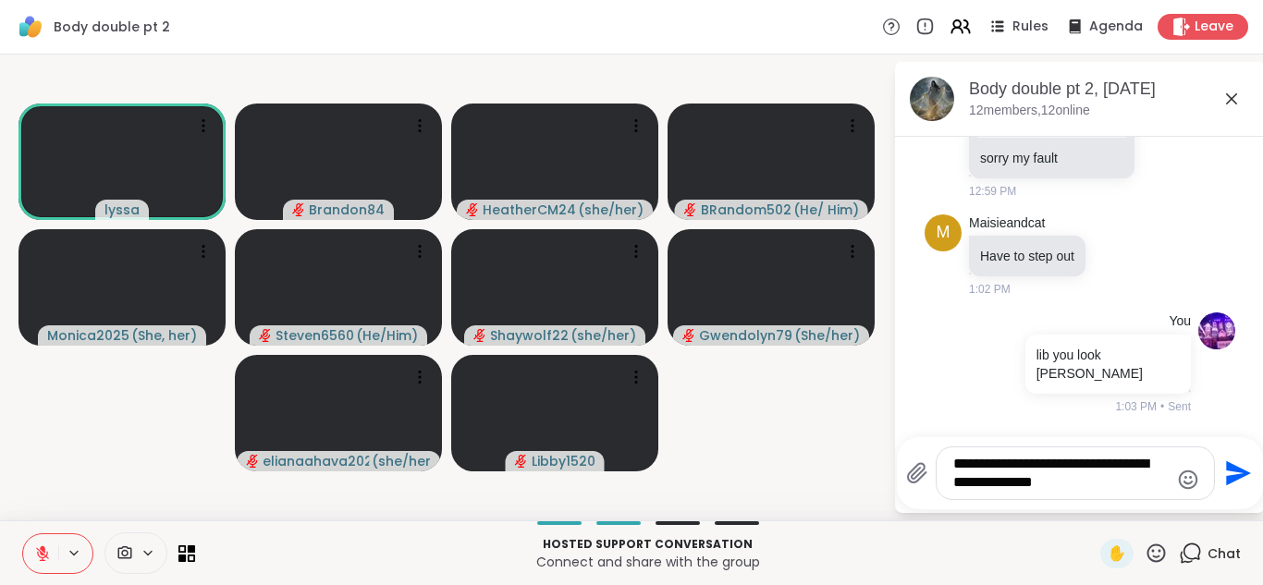
type textarea "**********"
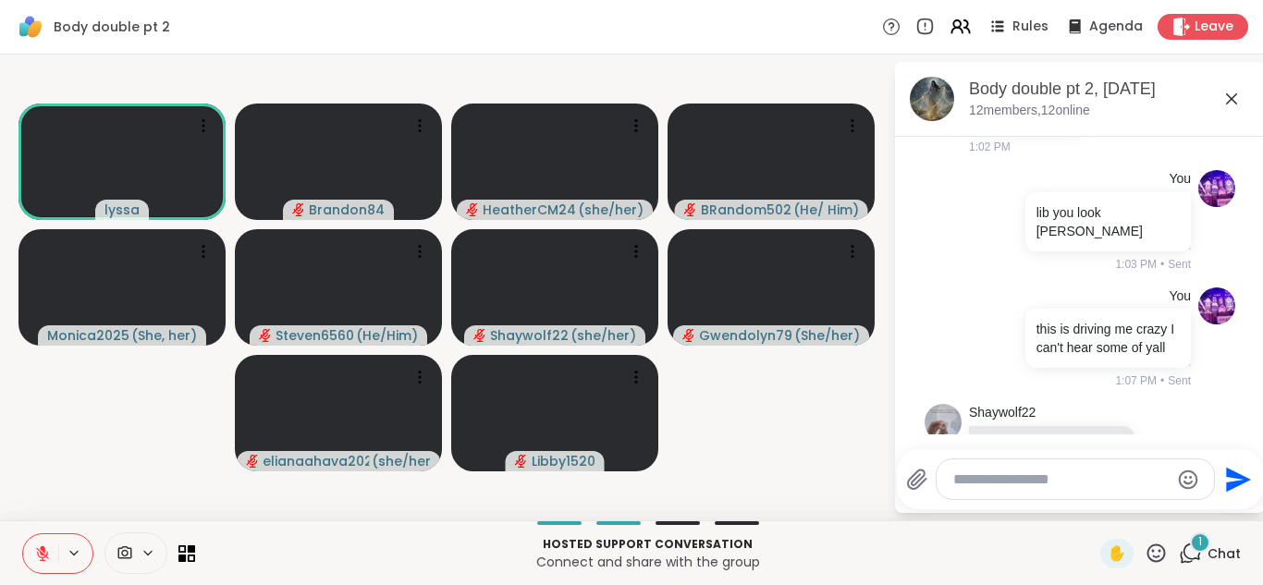
scroll to position [1740, 0]
